Goal: Information Seeking & Learning: Learn about a topic

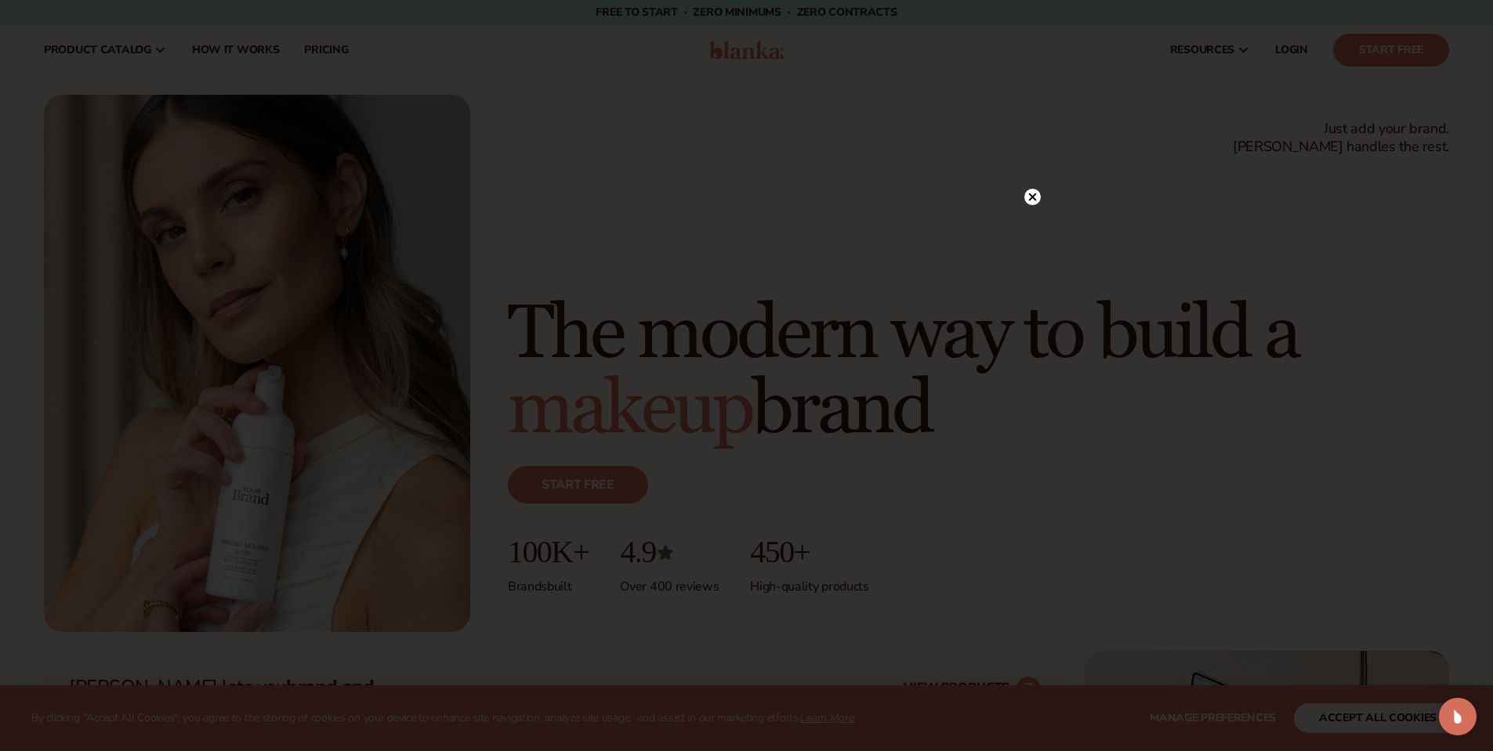
click at [1033, 194] on circle at bounding box center [1032, 197] width 16 height 16
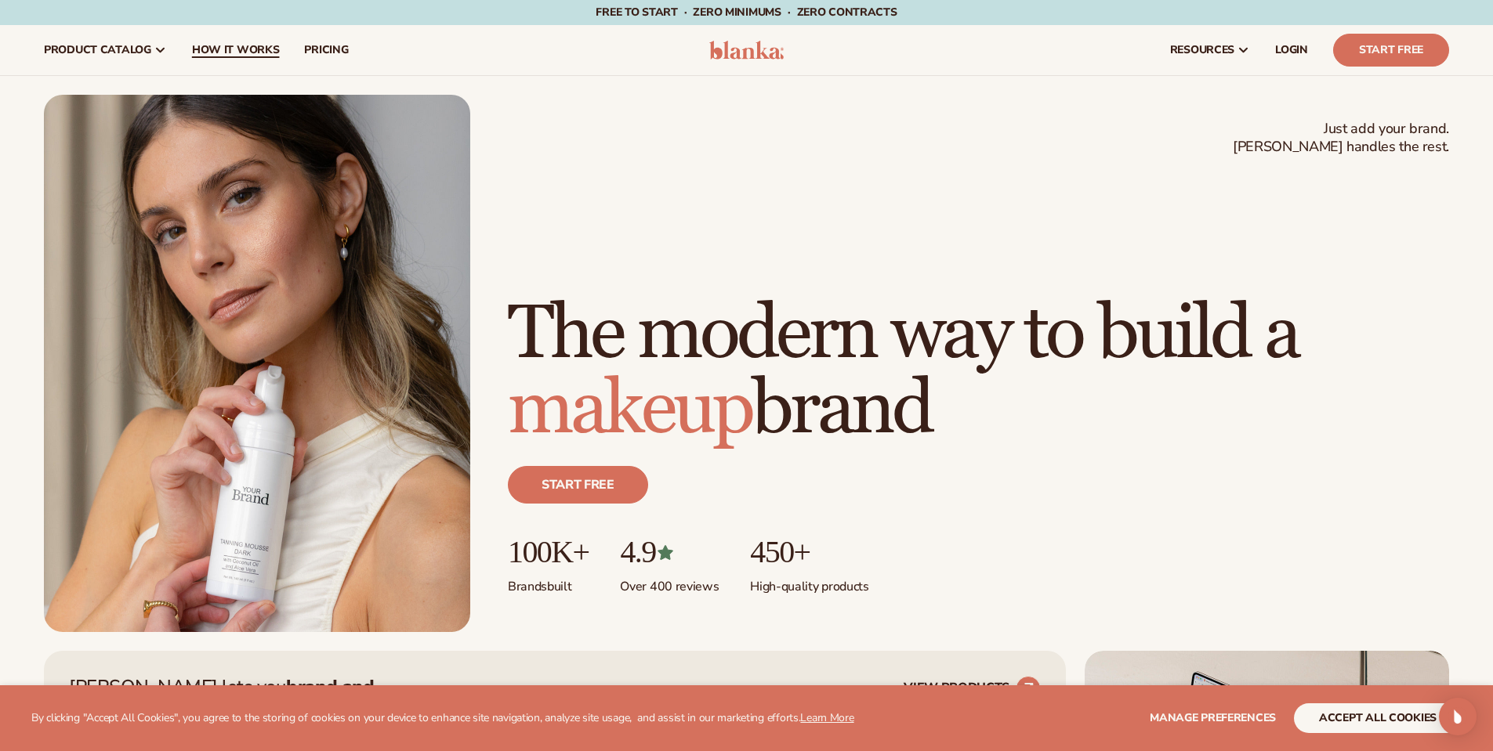
click at [274, 53] on span "How It Works" at bounding box center [236, 50] width 88 height 13
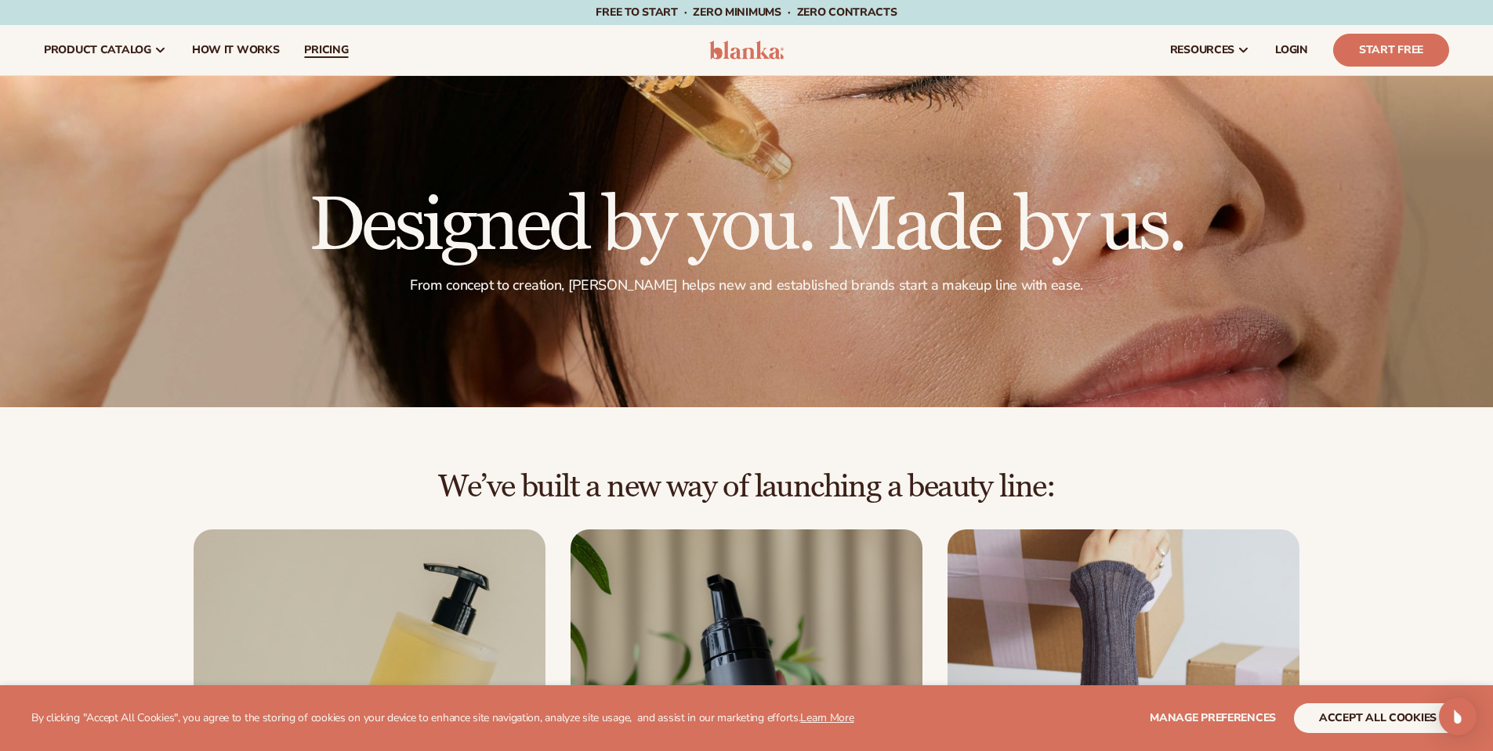
click at [324, 57] on link "pricing" at bounding box center [326, 50] width 69 height 50
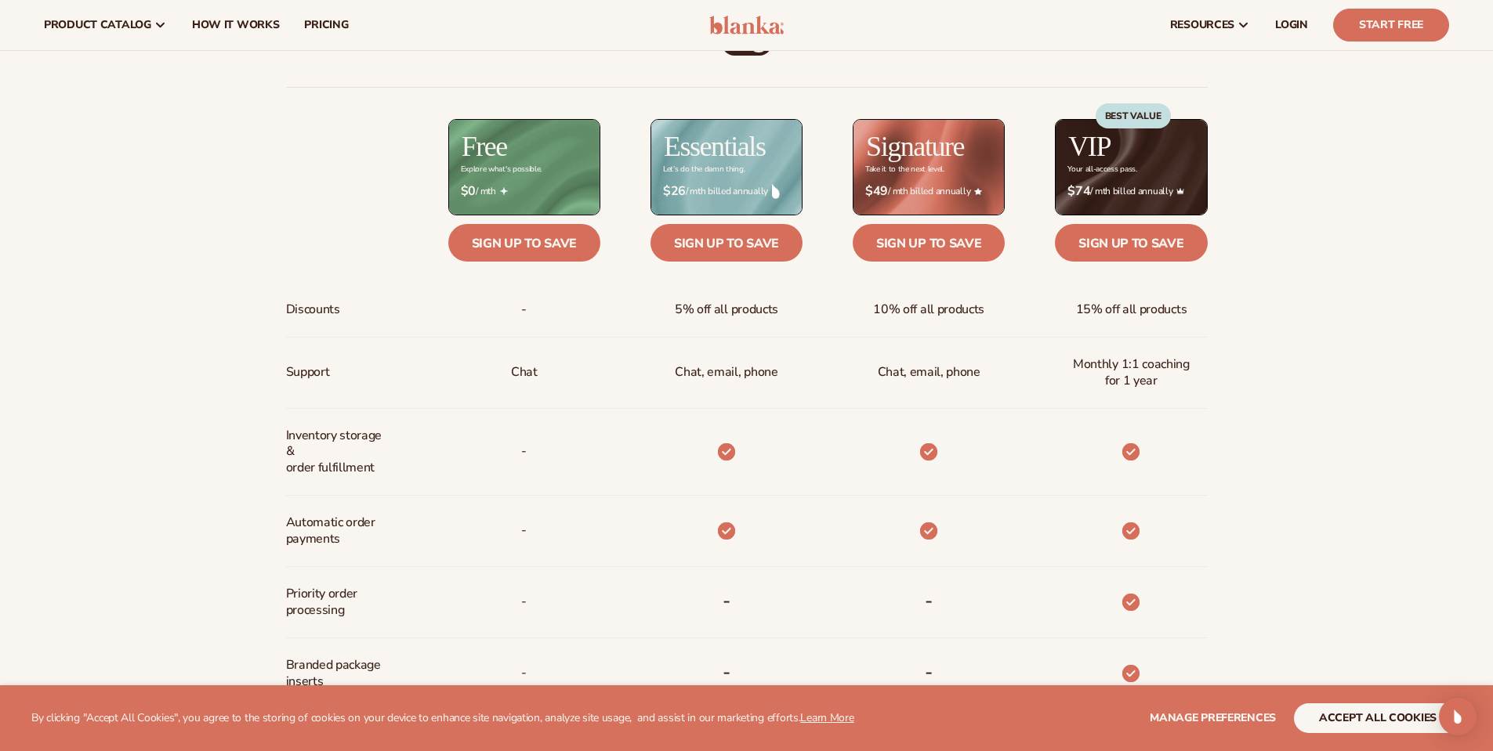
scroll to position [784, 0]
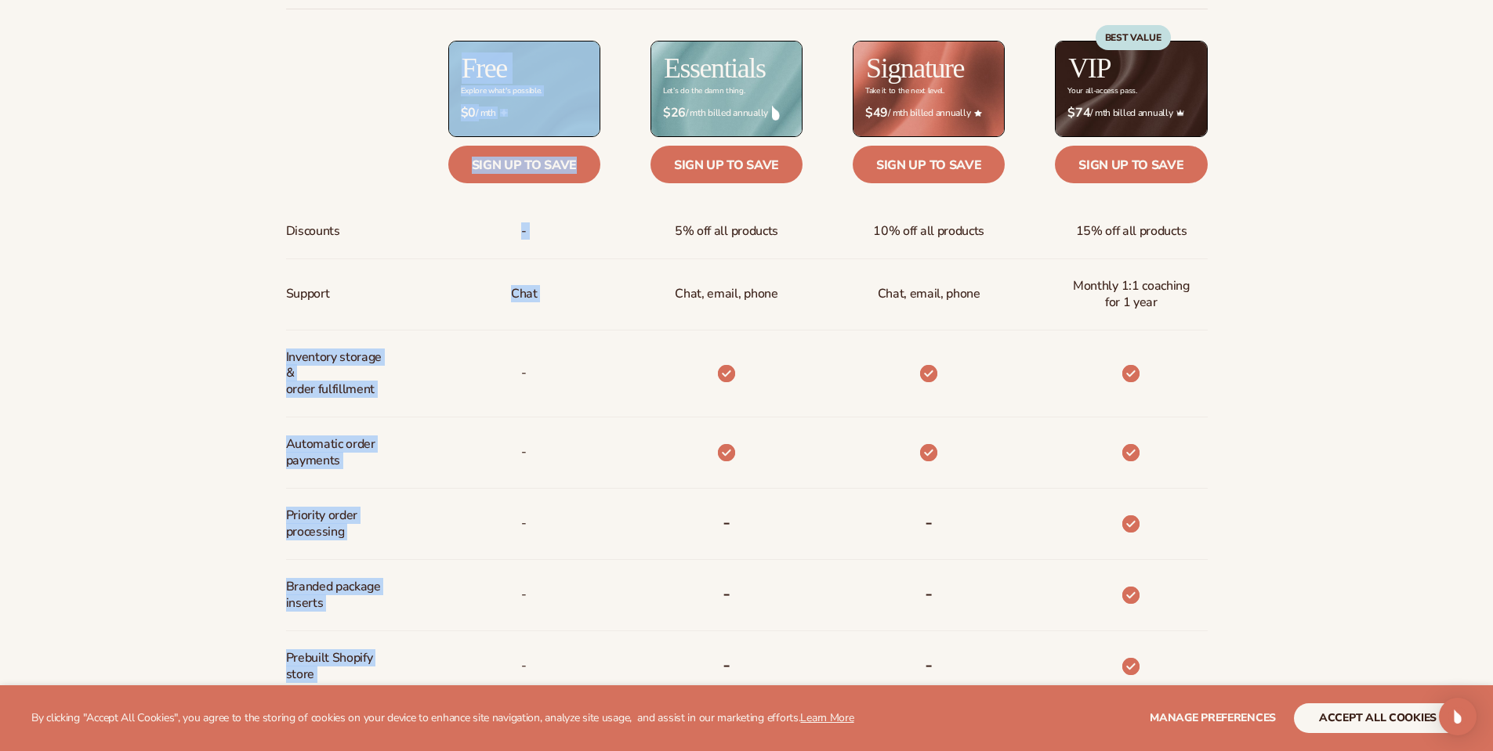
drag, startPoint x: 277, startPoint y: 361, endPoint x: 407, endPoint y: 386, distance: 132.3
click at [407, 386] on div "Billed Monthly billed Yearly Billed Monthly billed Yearly Discounts Support Inv…" at bounding box center [746, 454] width 1009 height 1055
click at [407, 386] on div "-" at bounding box center [499, 374] width 202 height 87
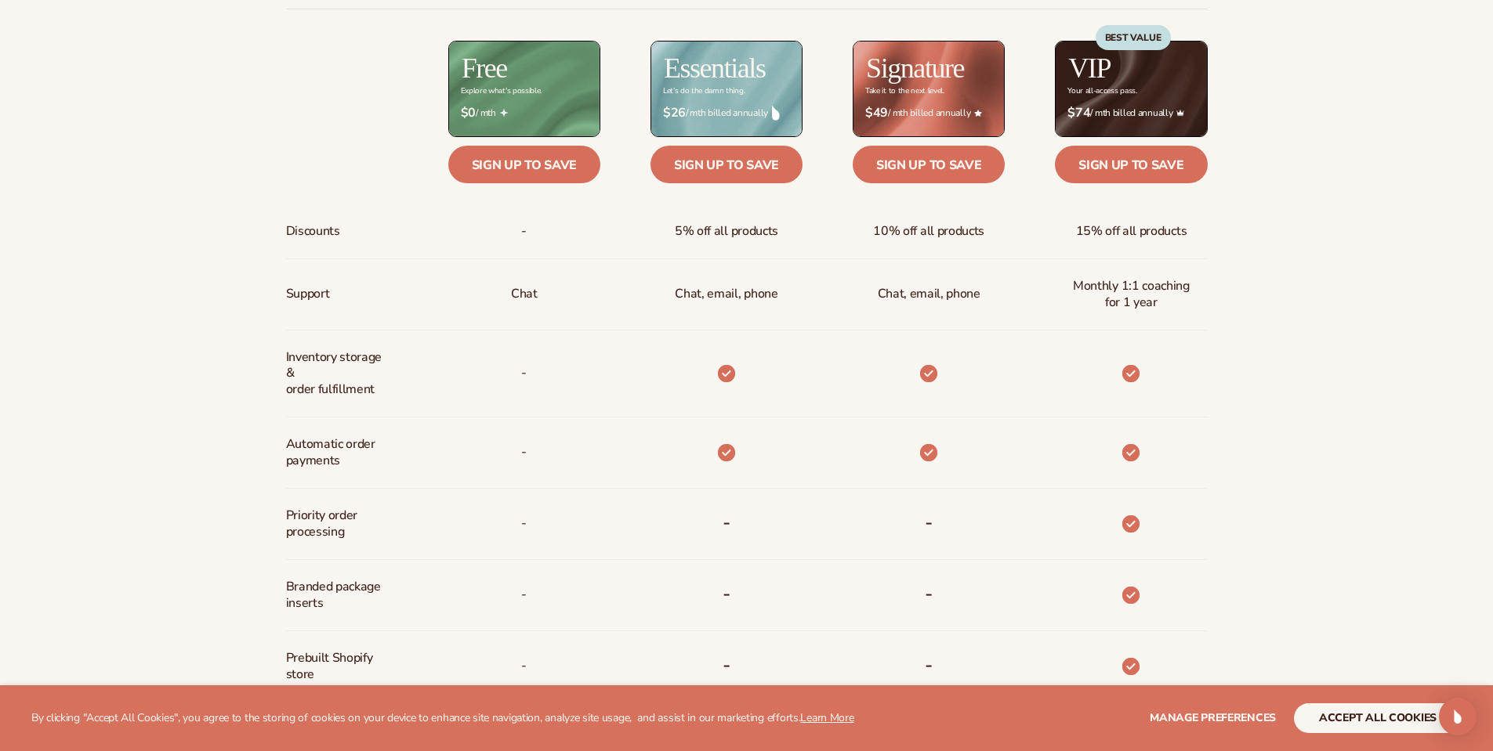
click at [393, 392] on div "Inventory storage &   order fulfillment" at bounding box center [342, 374] width 112 height 86
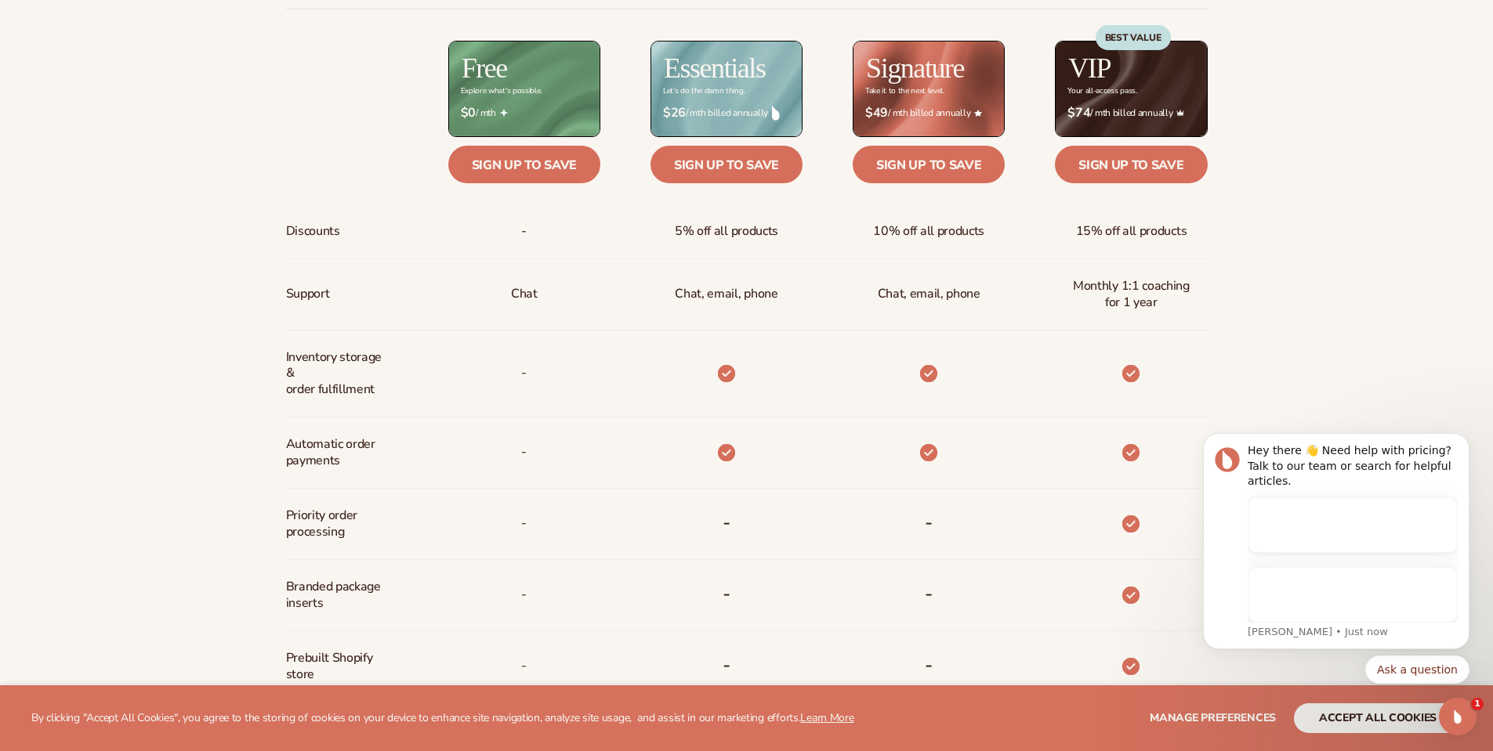
scroll to position [0, 0]
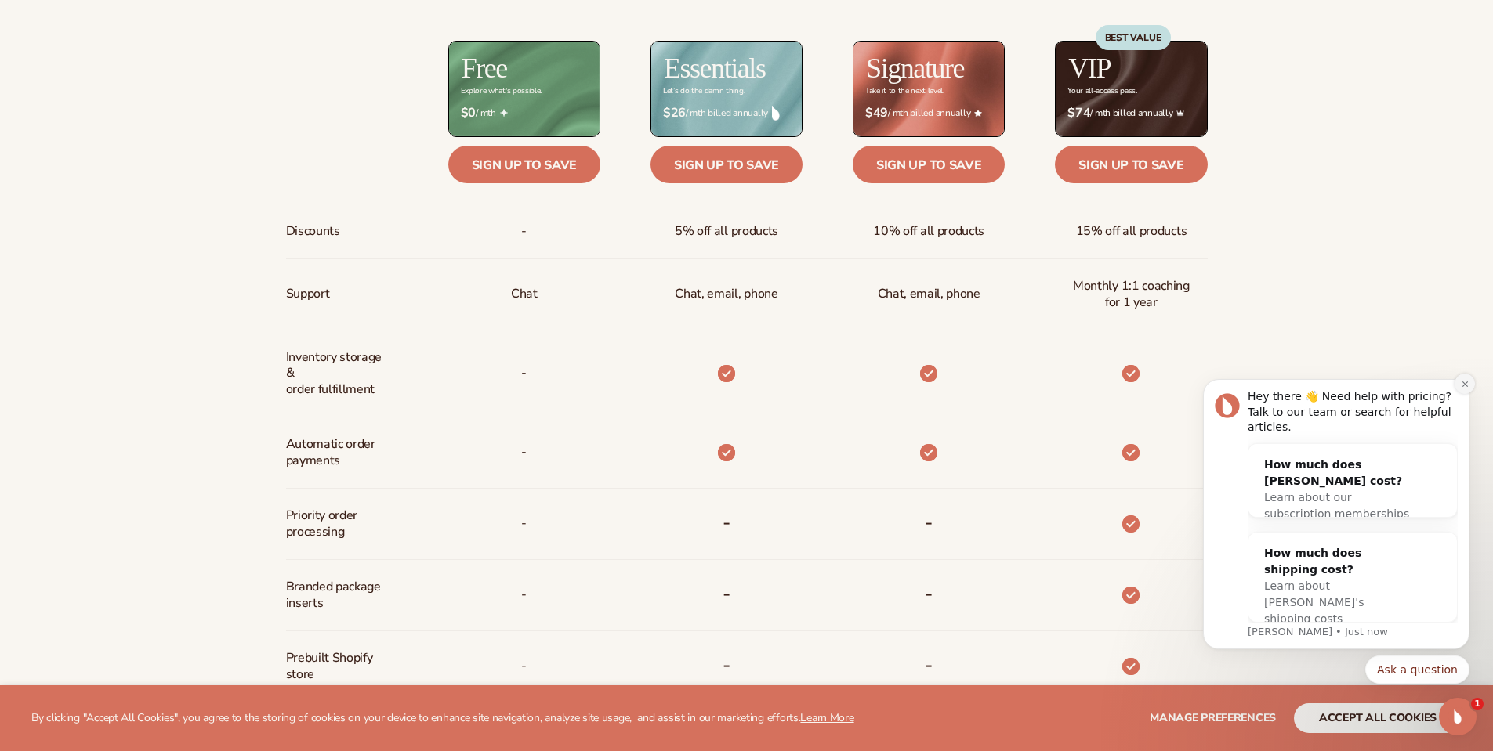
click at [1458, 394] on button "Dismiss notification" at bounding box center [1464, 384] width 20 height 20
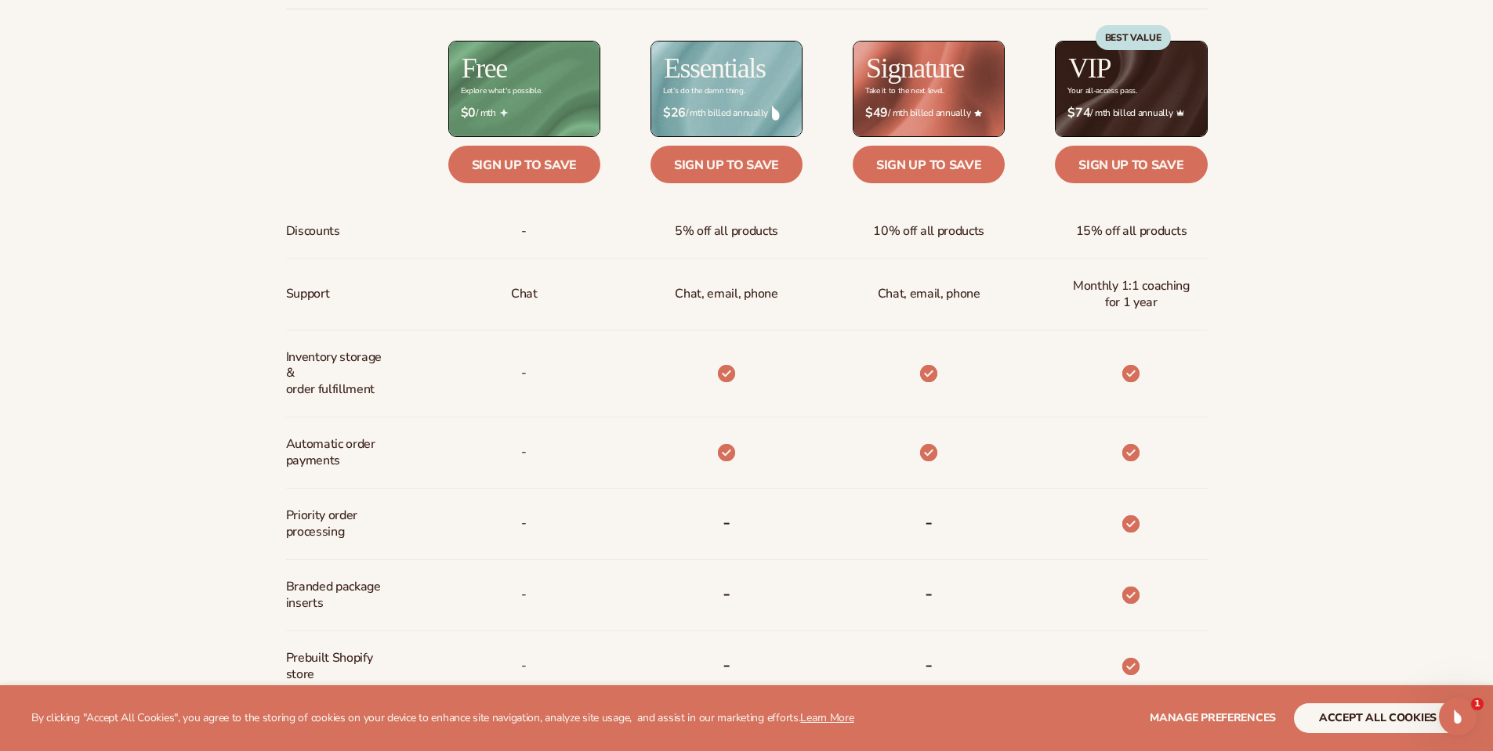
scroll to position [862, 0]
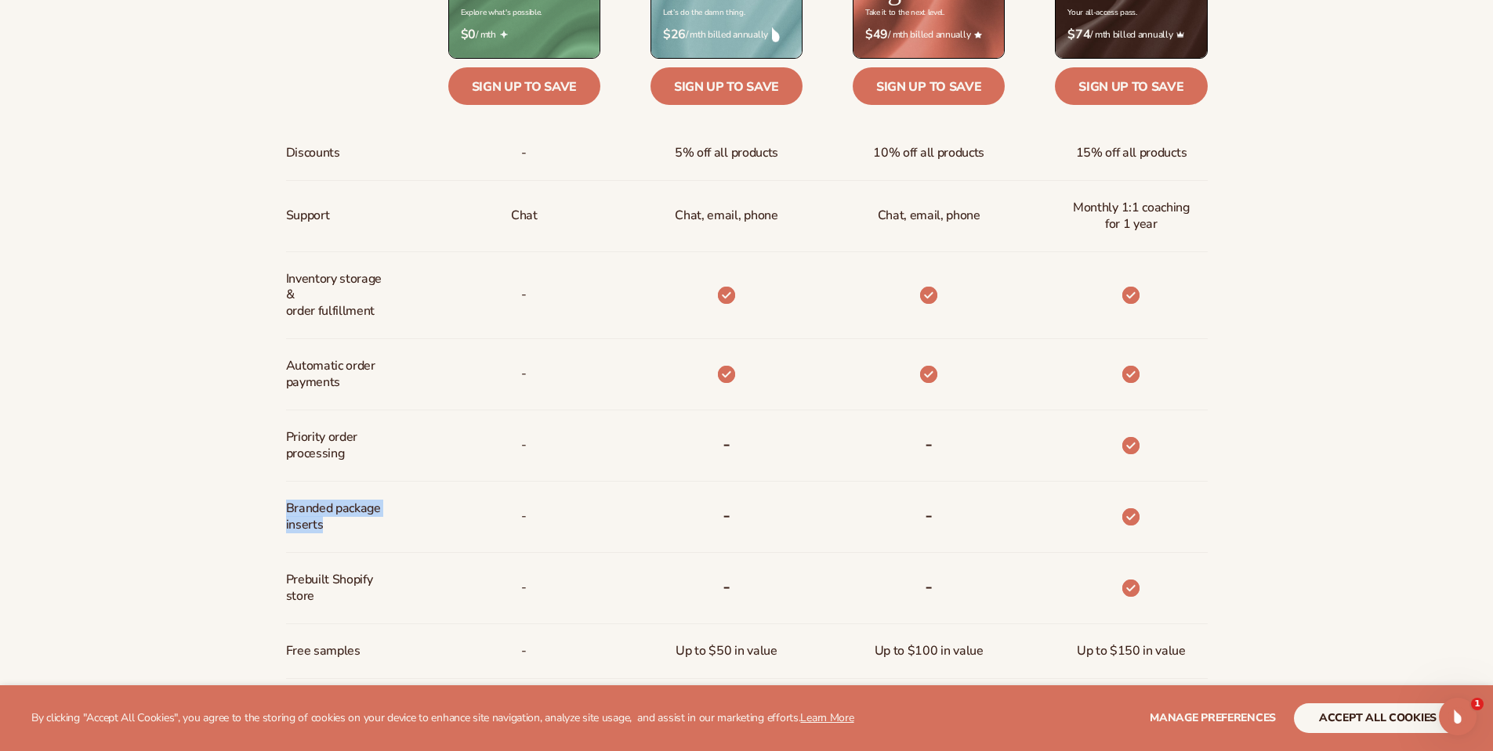
drag, startPoint x: 321, startPoint y: 526, endPoint x: 285, endPoint y: 507, distance: 40.7
click at [286, 507] on span "Branded package inserts" at bounding box center [338, 516] width 104 height 45
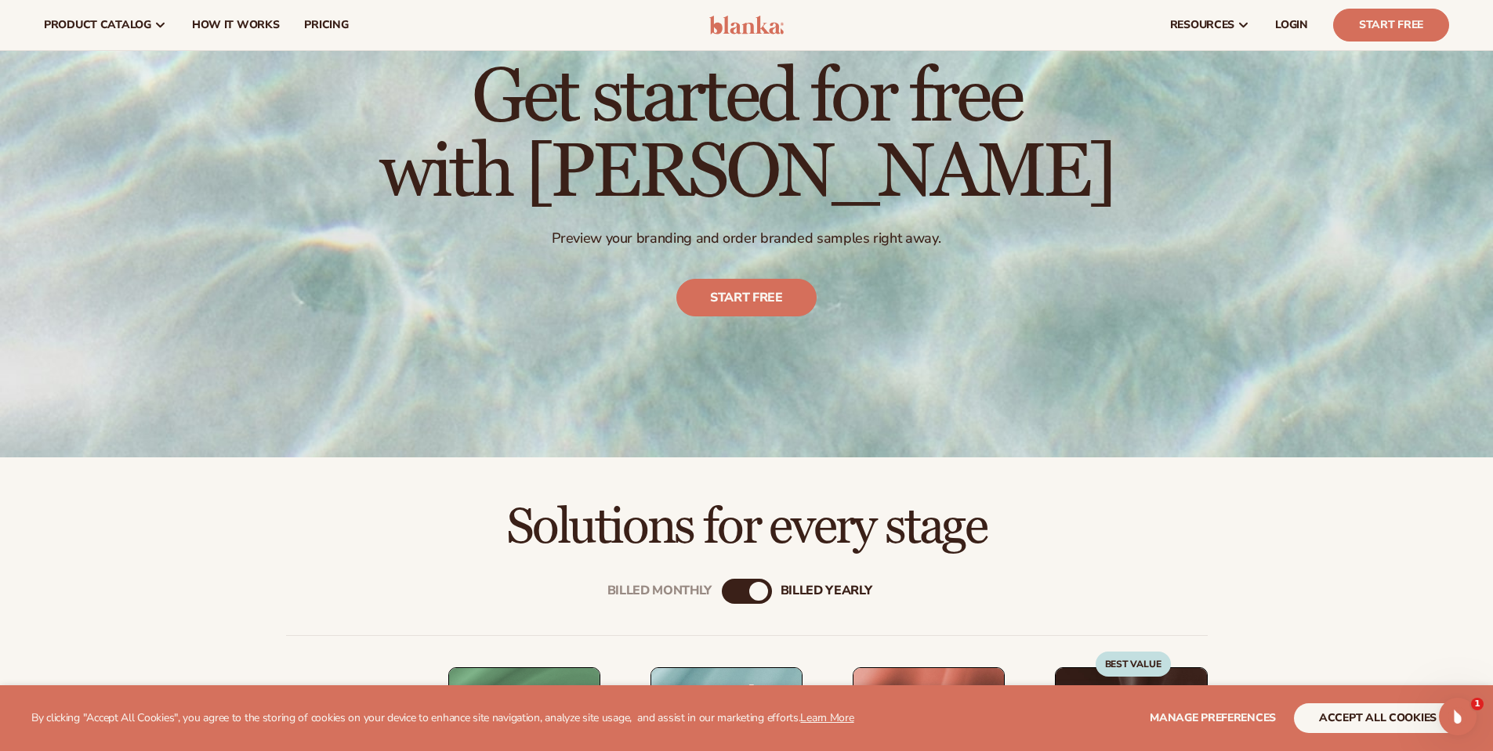
scroll to position [0, 0]
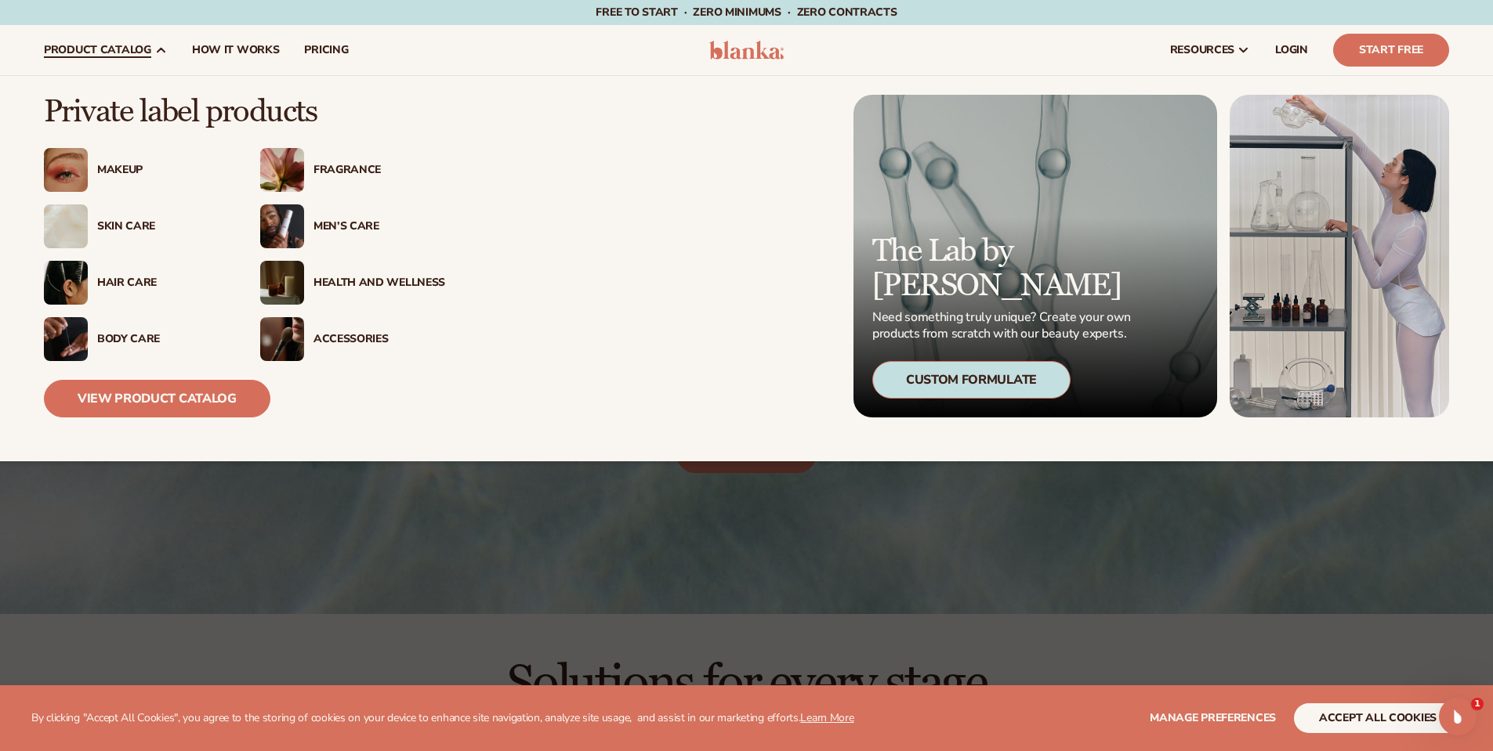
click at [126, 221] on div "Skin Care" at bounding box center [163, 226] width 132 height 13
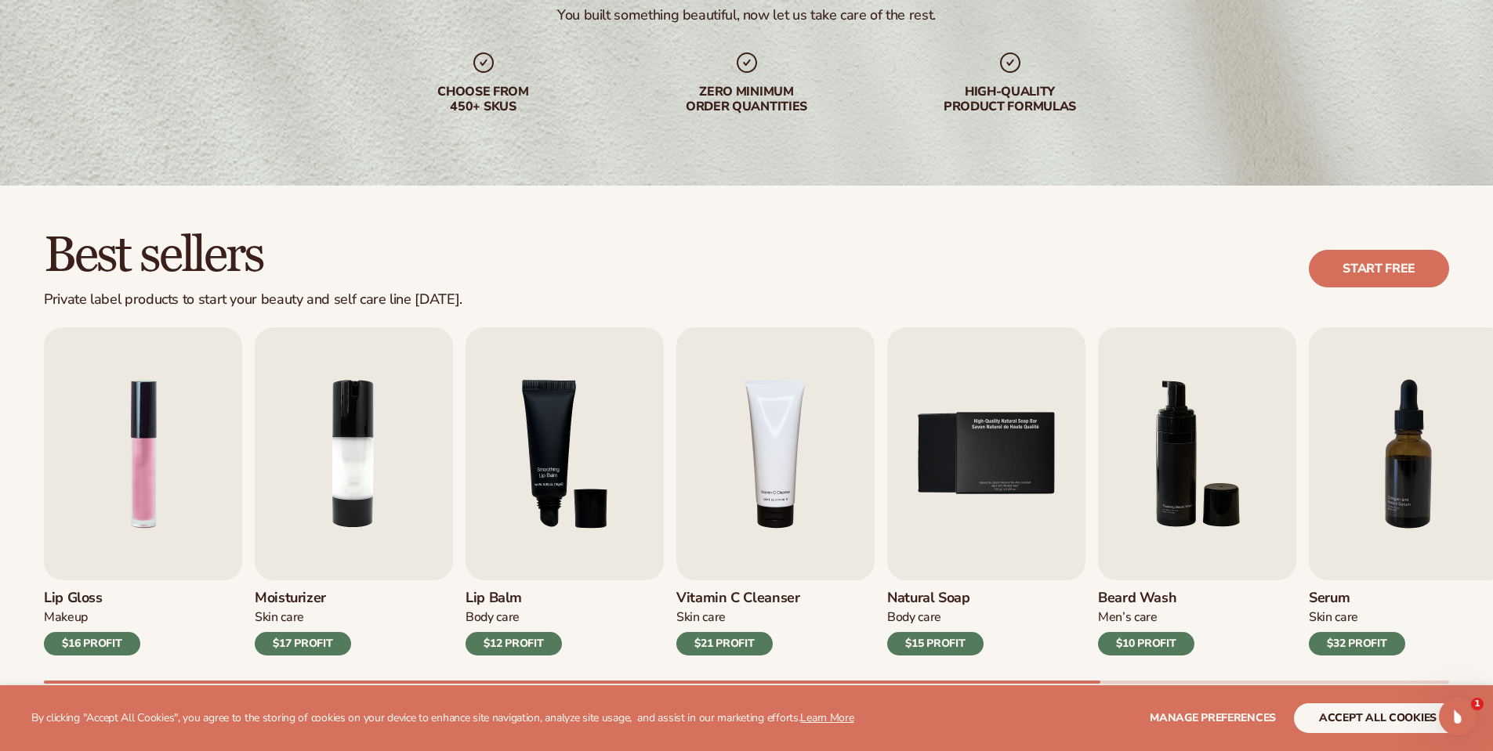
scroll to position [470, 0]
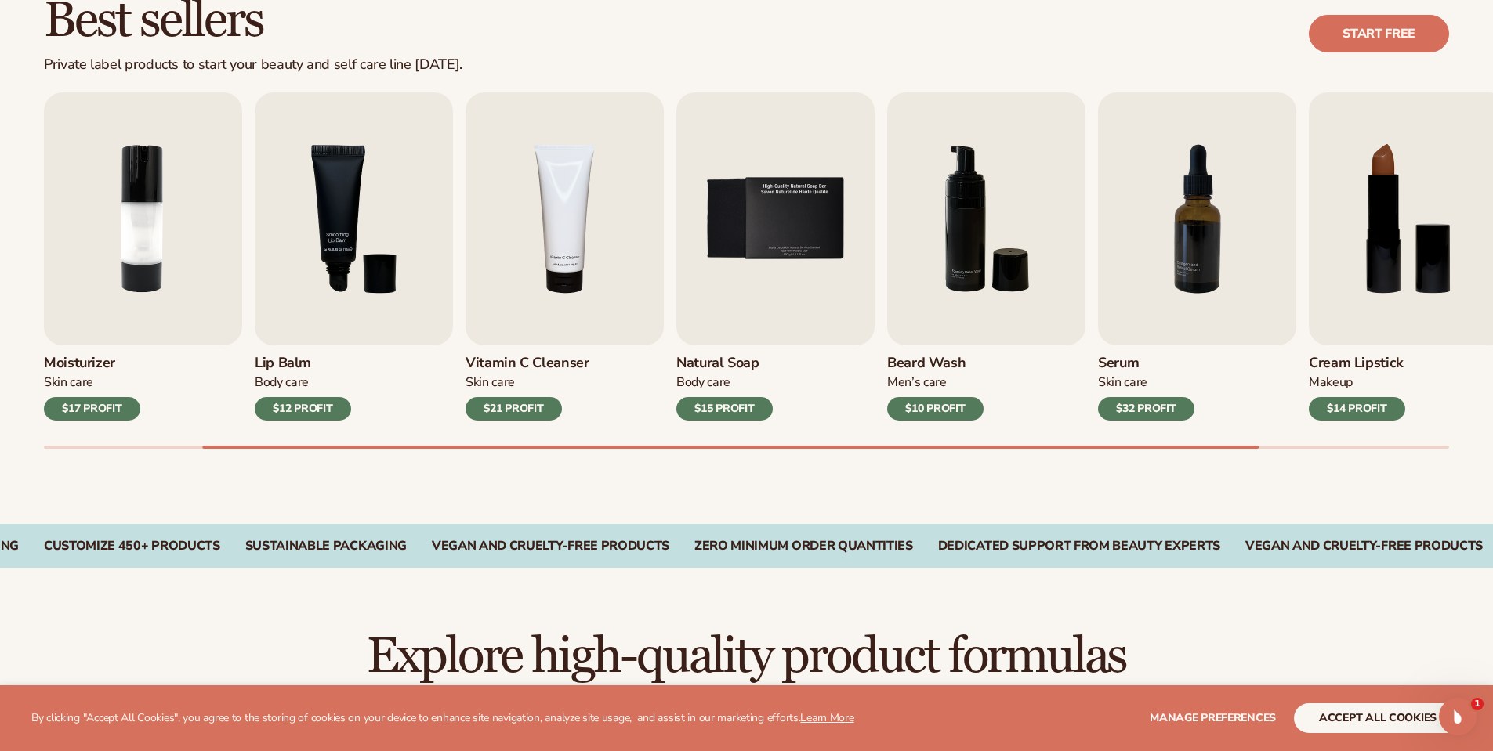
click at [1138, 371] on h3 "Serum" at bounding box center [1146, 363] width 96 height 17
click at [1175, 318] on img "7 / 9" at bounding box center [1197, 218] width 198 height 253
click at [1143, 400] on div "$32 PROFIT" at bounding box center [1146, 409] width 96 height 24
click at [1164, 223] on img "7 / 9" at bounding box center [1197, 218] width 198 height 253
click at [1165, 223] on img "7 / 9" at bounding box center [1197, 218] width 198 height 253
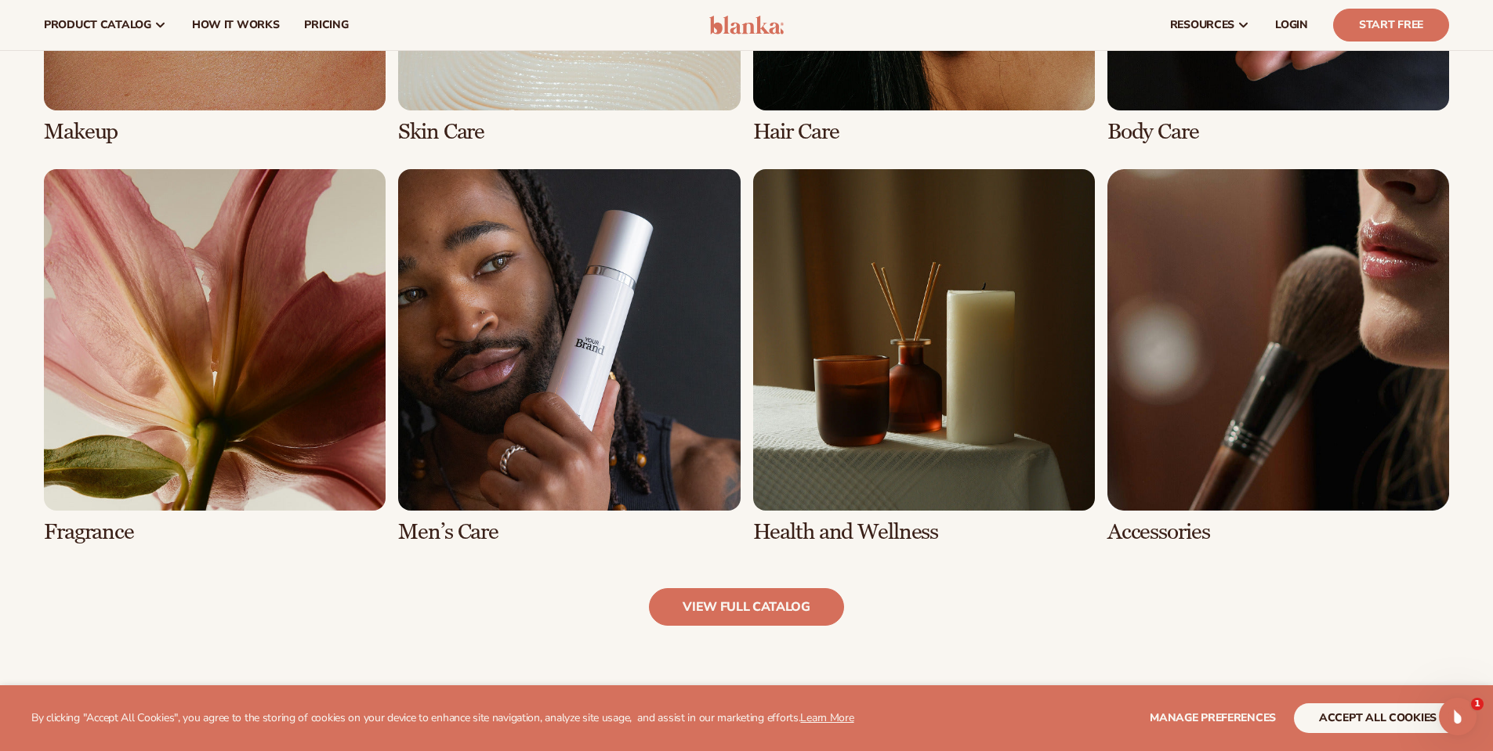
scroll to position [1254, 0]
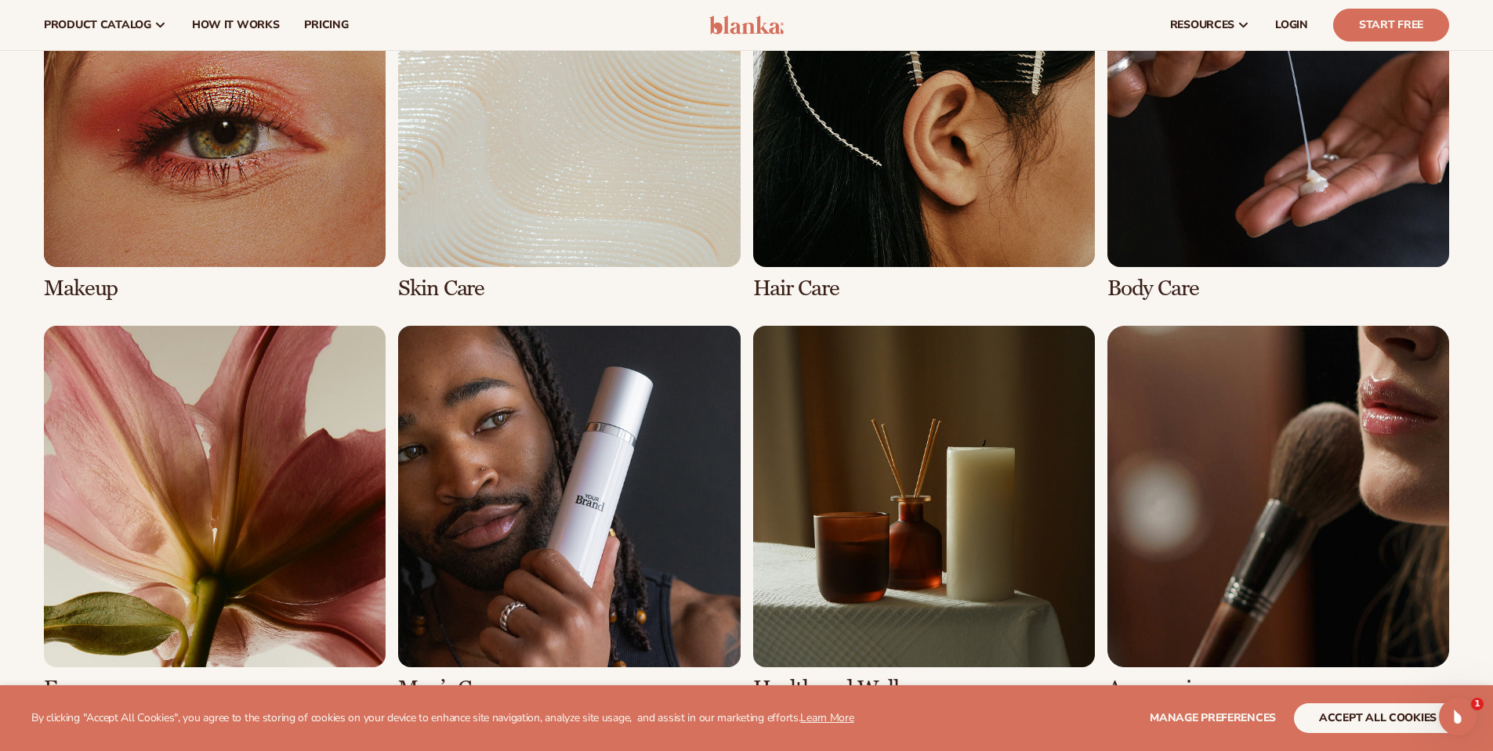
click at [460, 255] on link "2 / 8" at bounding box center [569, 113] width 342 height 375
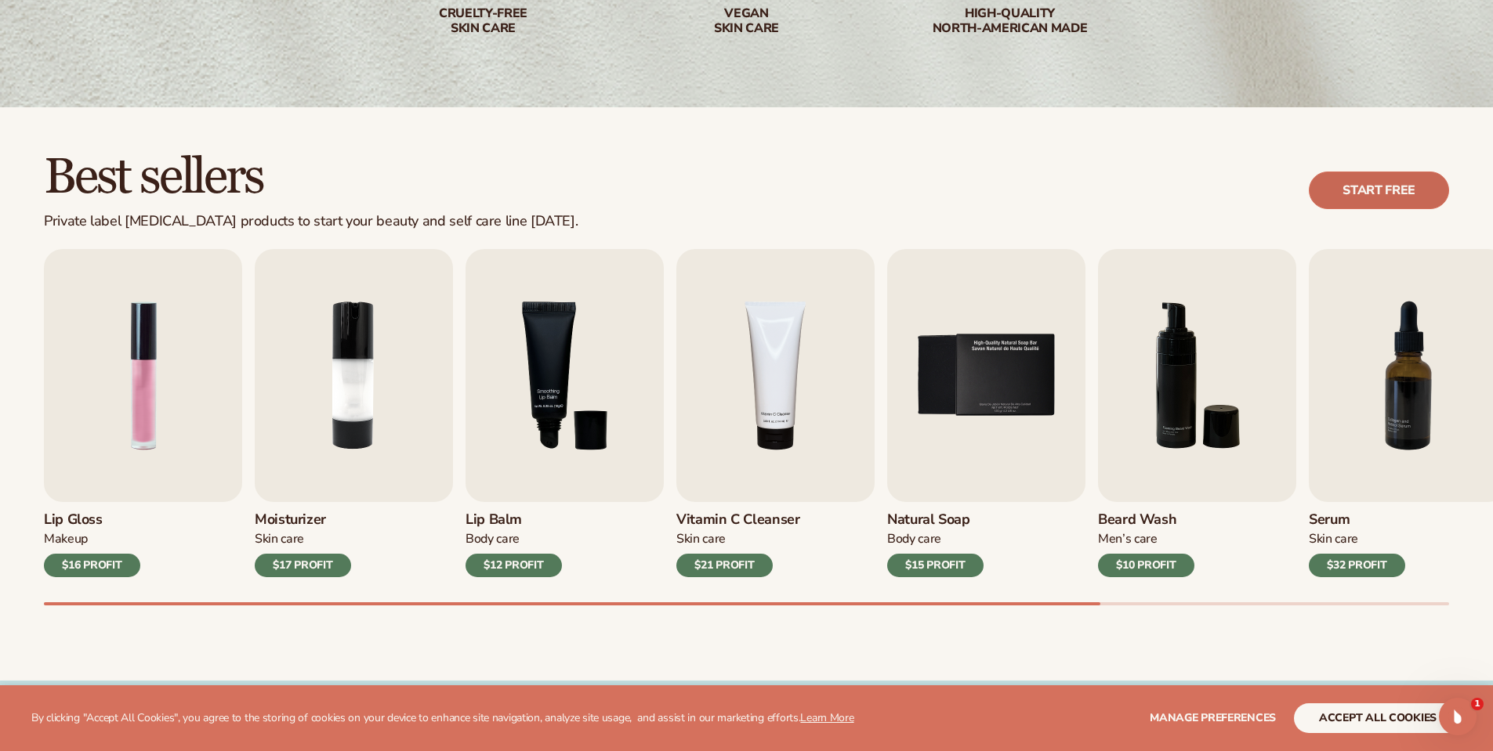
click at [1344, 186] on link "Start free" at bounding box center [1379, 191] width 140 height 38
